Goal: Task Accomplishment & Management: Use online tool/utility

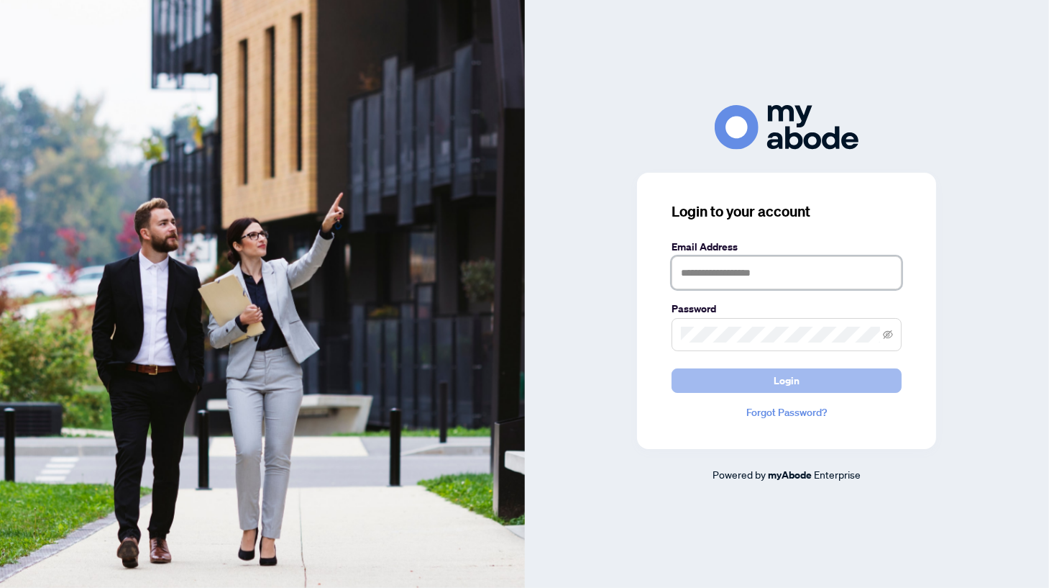
type input "**********"
click at [762, 384] on button "Login" at bounding box center [787, 380] width 230 height 24
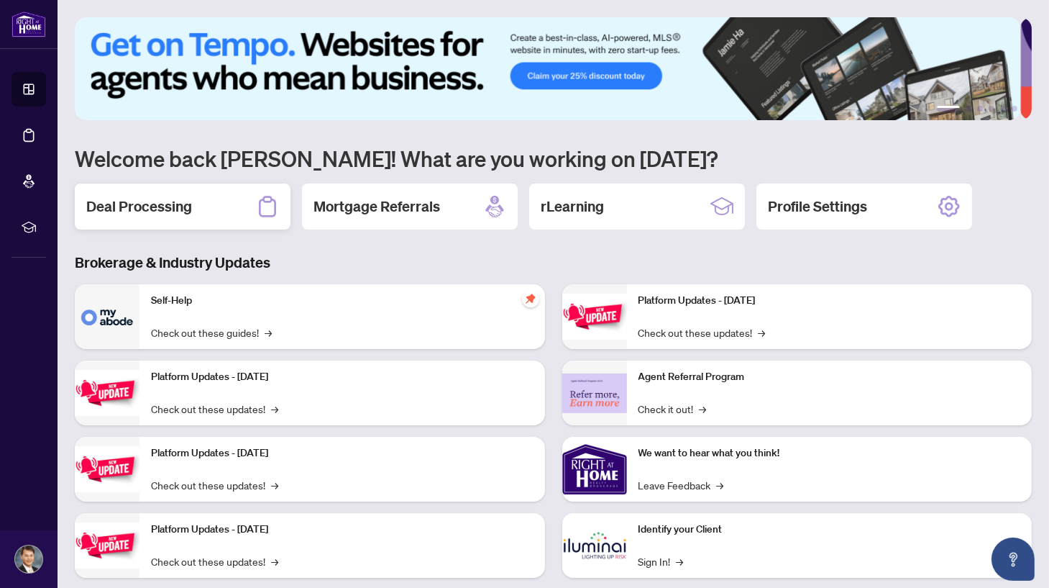
click at [145, 211] on h2 "Deal Processing" at bounding box center [139, 206] width 106 height 20
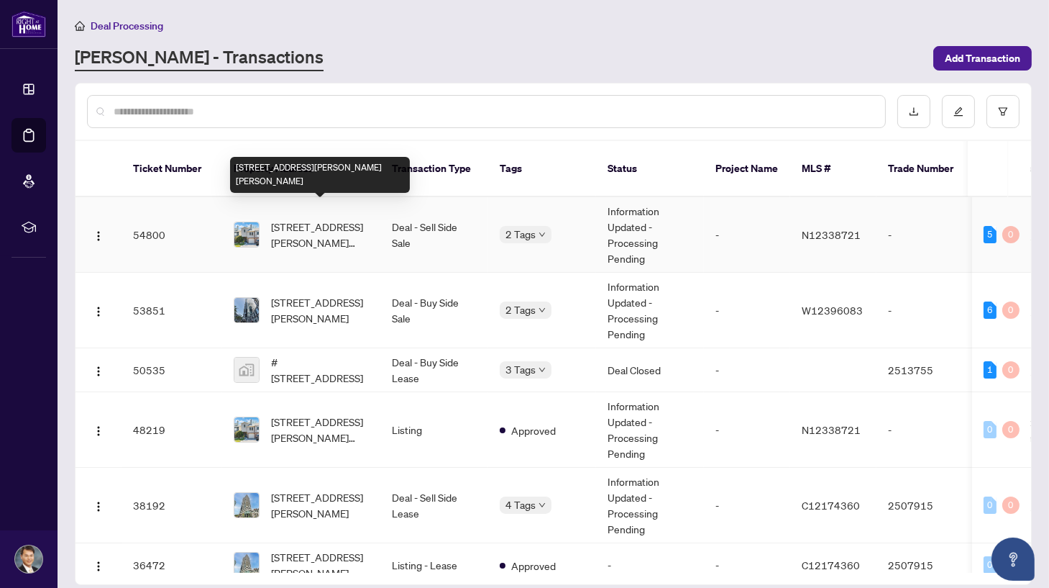
click at [330, 219] on span "[STREET_ADDRESS][PERSON_NAME][PERSON_NAME]" at bounding box center [320, 235] width 98 height 32
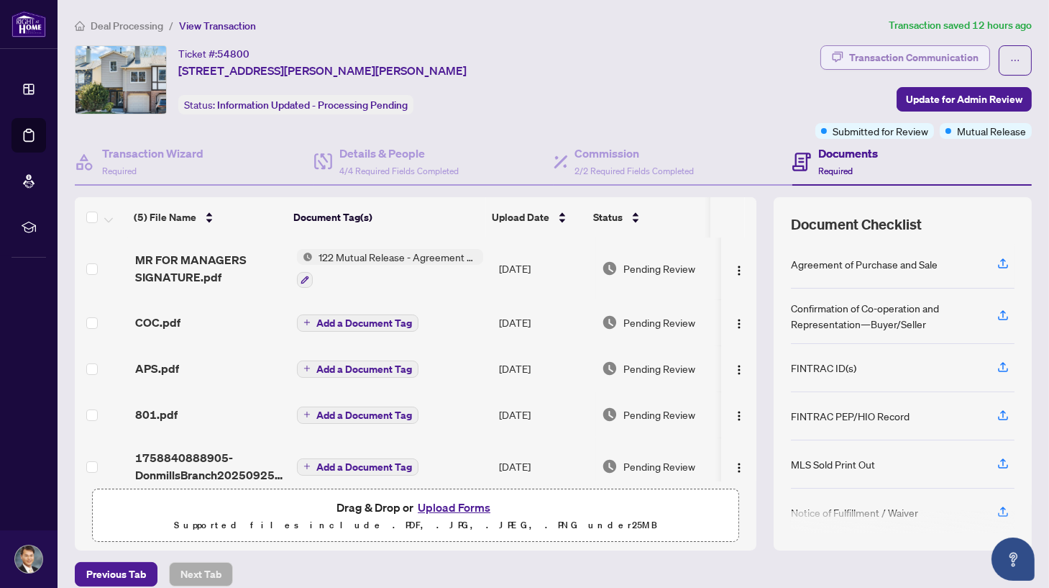
click at [875, 55] on div "Transaction Communication" at bounding box center [913, 57] width 129 height 23
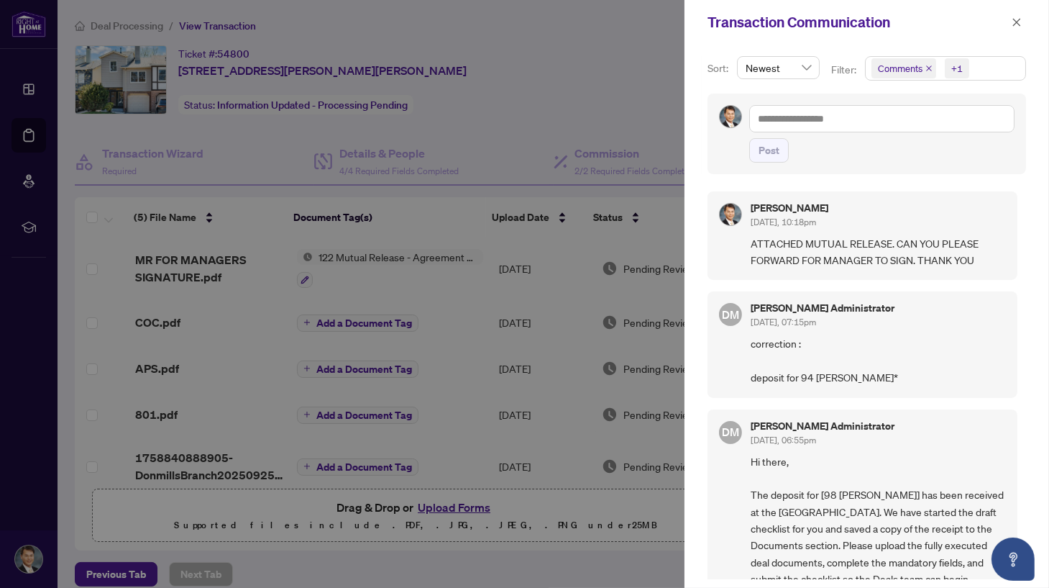
click at [642, 546] on div at bounding box center [524, 294] width 1049 height 588
drag, startPoint x: 641, startPoint y: 545, endPoint x: 647, endPoint y: 525, distance: 20.9
click at [641, 545] on div at bounding box center [524, 294] width 1049 height 588
click at [1018, 19] on icon "close" at bounding box center [1017, 22] width 10 height 10
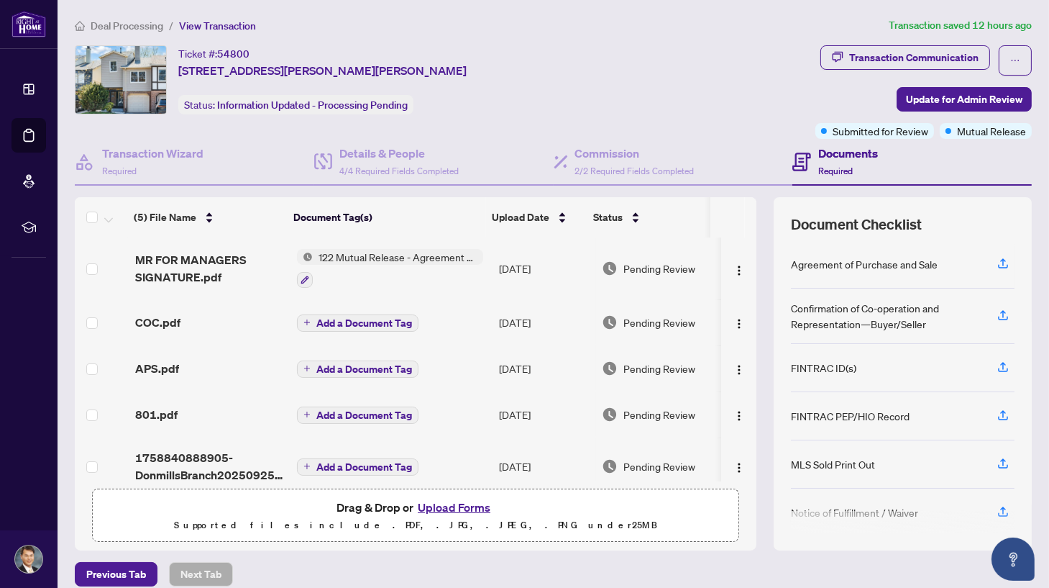
click at [691, 76] on div "Ticket #: 54800 [STREET_ADDRESS][PERSON_NAME][PERSON_NAME] Status: Information …" at bounding box center [442, 79] width 735 height 69
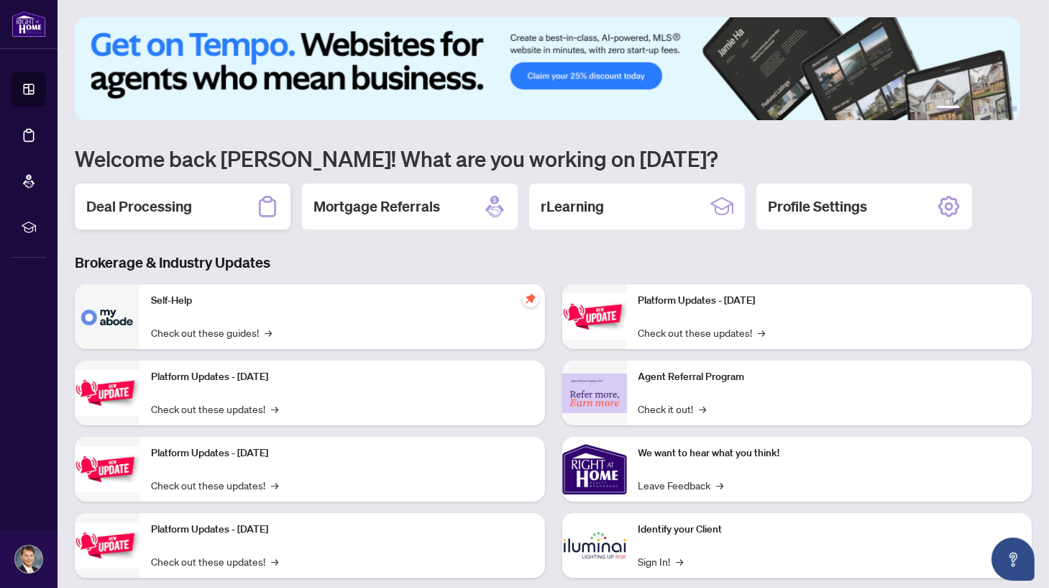
click at [183, 194] on div "Deal Processing" at bounding box center [183, 206] width 216 height 46
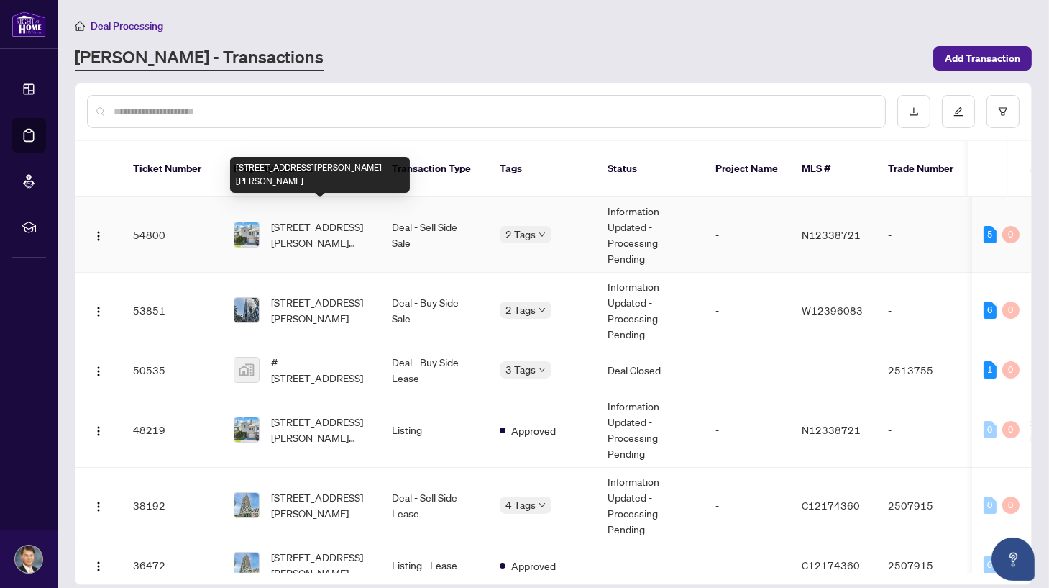
click at [324, 220] on span "[STREET_ADDRESS][PERSON_NAME][PERSON_NAME]" at bounding box center [320, 235] width 98 height 32
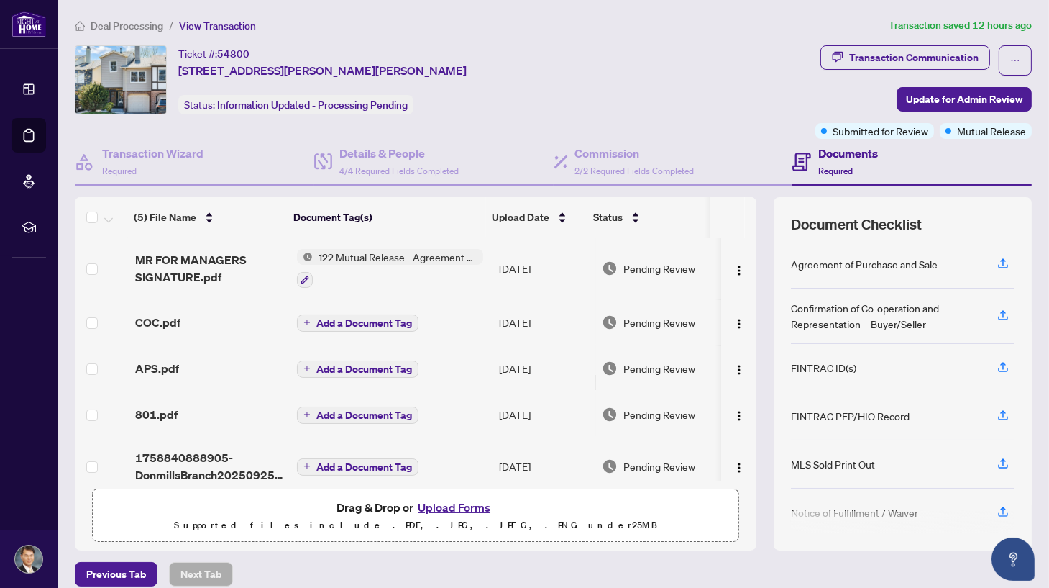
click at [360, 367] on span "Add a Document Tag" at bounding box center [364, 369] width 96 height 10
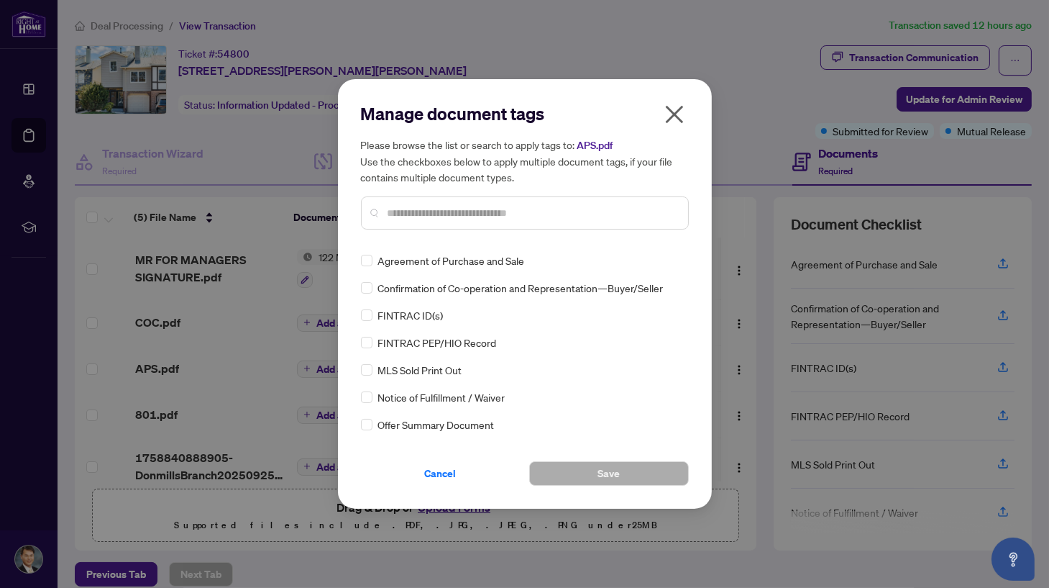
click at [675, 114] on icon "close" at bounding box center [674, 115] width 18 height 18
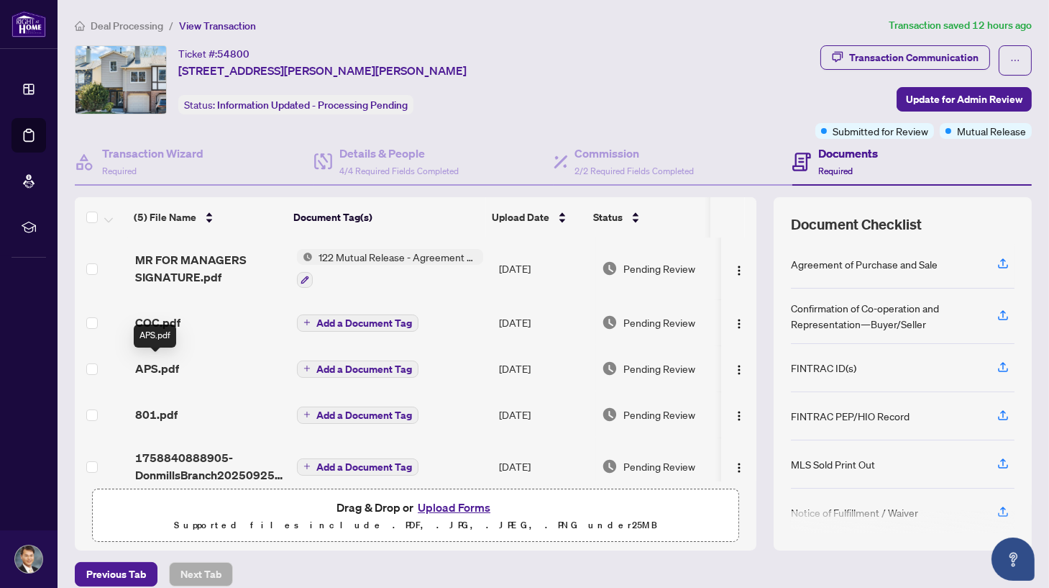
click at [144, 363] on span "APS.pdf" at bounding box center [157, 368] width 44 height 17
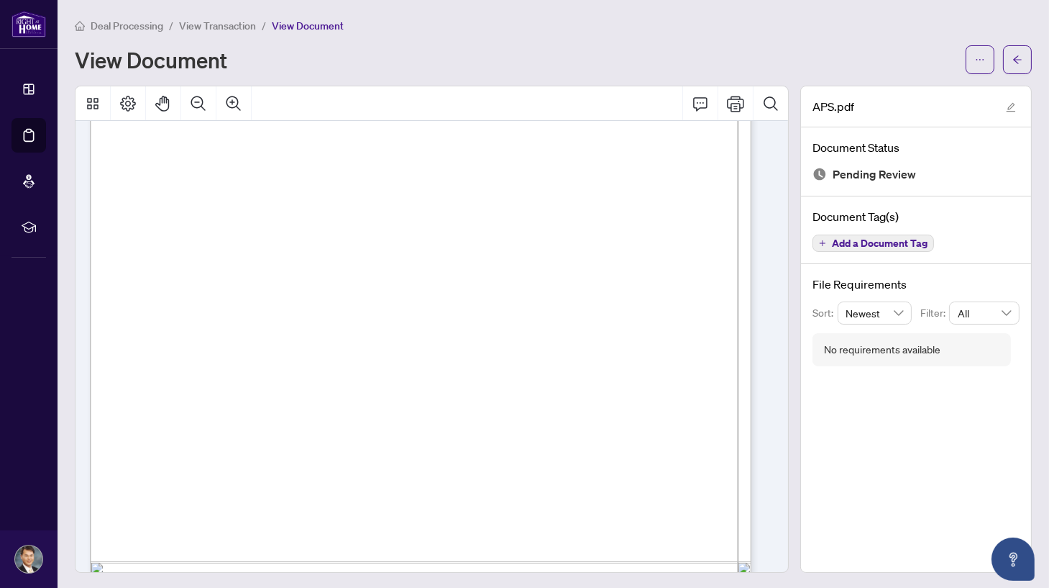
scroll to position [6312, 0]
